Goal: Use online tool/utility: Utilize a website feature to perform a specific function

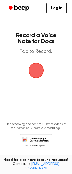
click at [37, 73] on span "button" at bounding box center [35, 70] width 25 height 25
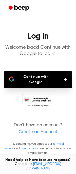
click at [38, 74] on button "Continue with Google" at bounding box center [38, 79] width 68 height 17
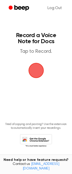
click at [32, 72] on span "button" at bounding box center [36, 70] width 20 height 20
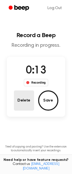
click at [19, 101] on button "Delete" at bounding box center [24, 100] width 20 height 20
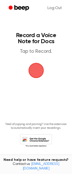
click at [36, 73] on span "button" at bounding box center [36, 70] width 24 height 24
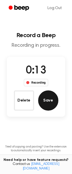
click at [51, 106] on button "Save" at bounding box center [48, 100] width 20 height 20
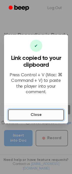
click at [16, 112] on button "Close" at bounding box center [36, 114] width 56 height 11
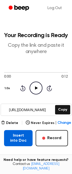
click at [13, 134] on button "Insert into Doc" at bounding box center [18, 138] width 28 height 16
